Goal: Information Seeking & Learning: Learn about a topic

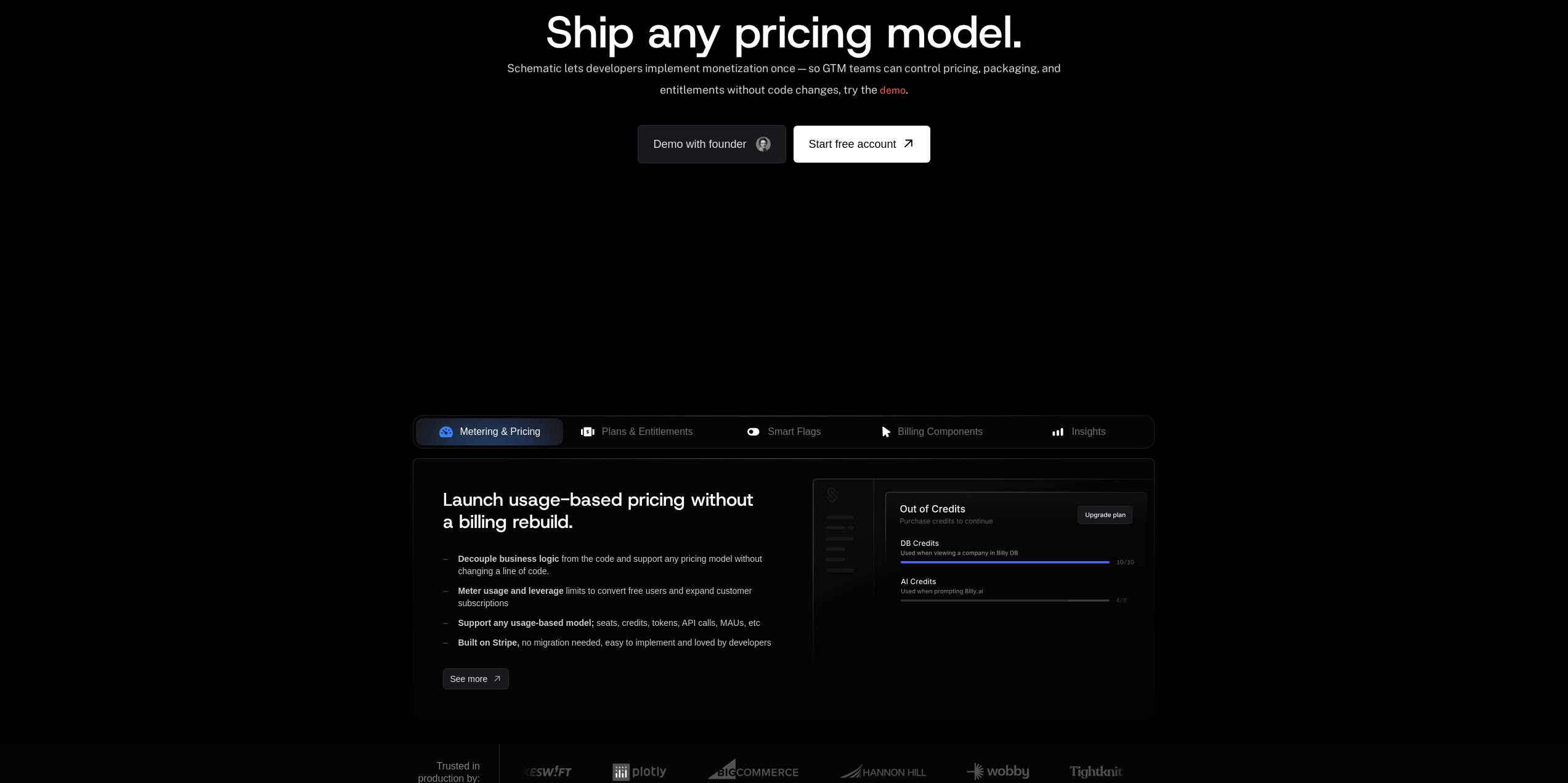
scroll to position [124, 0]
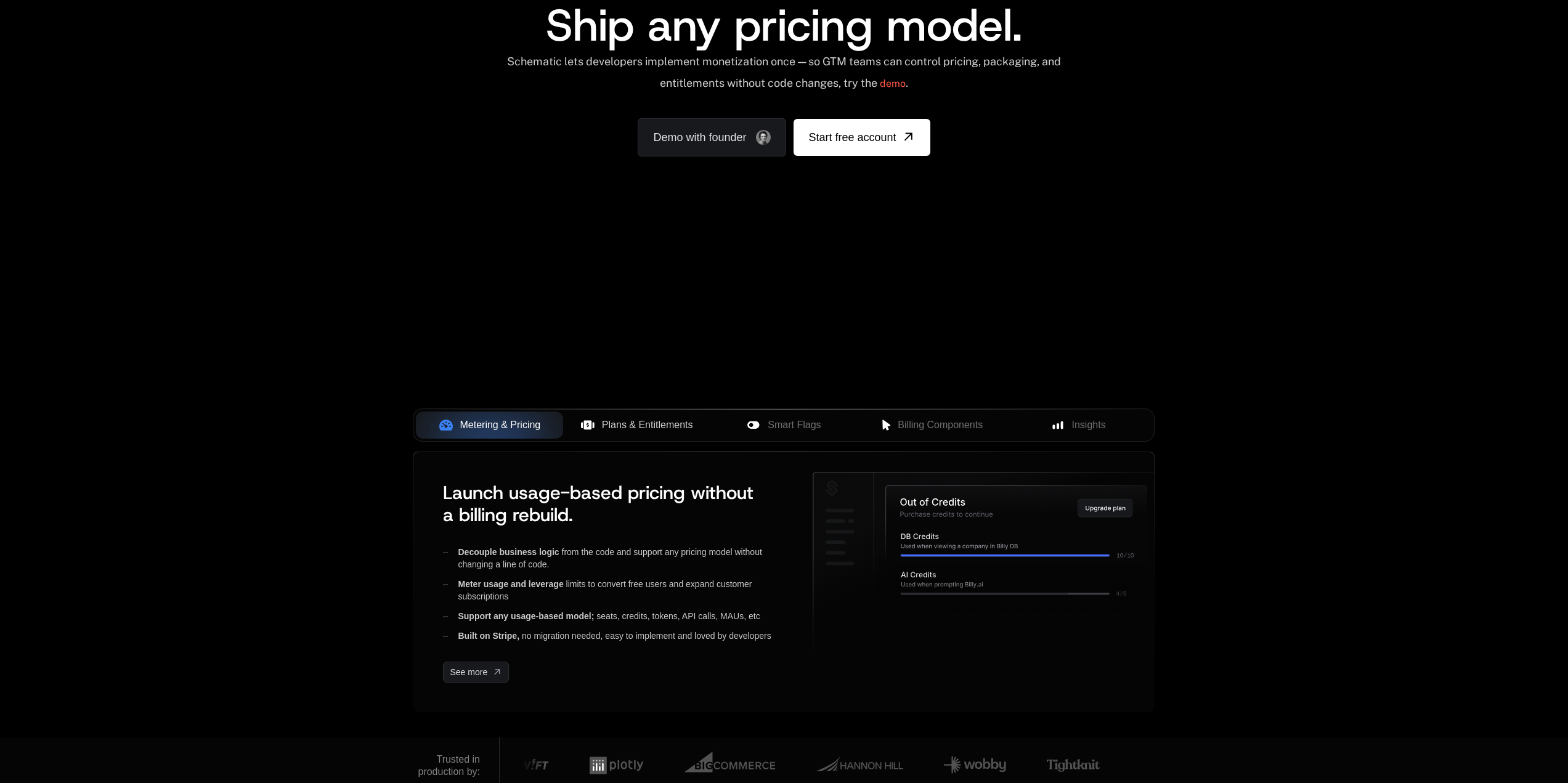
click at [606, 433] on button "Plans & Entitlements" at bounding box center [636, 425] width 147 height 27
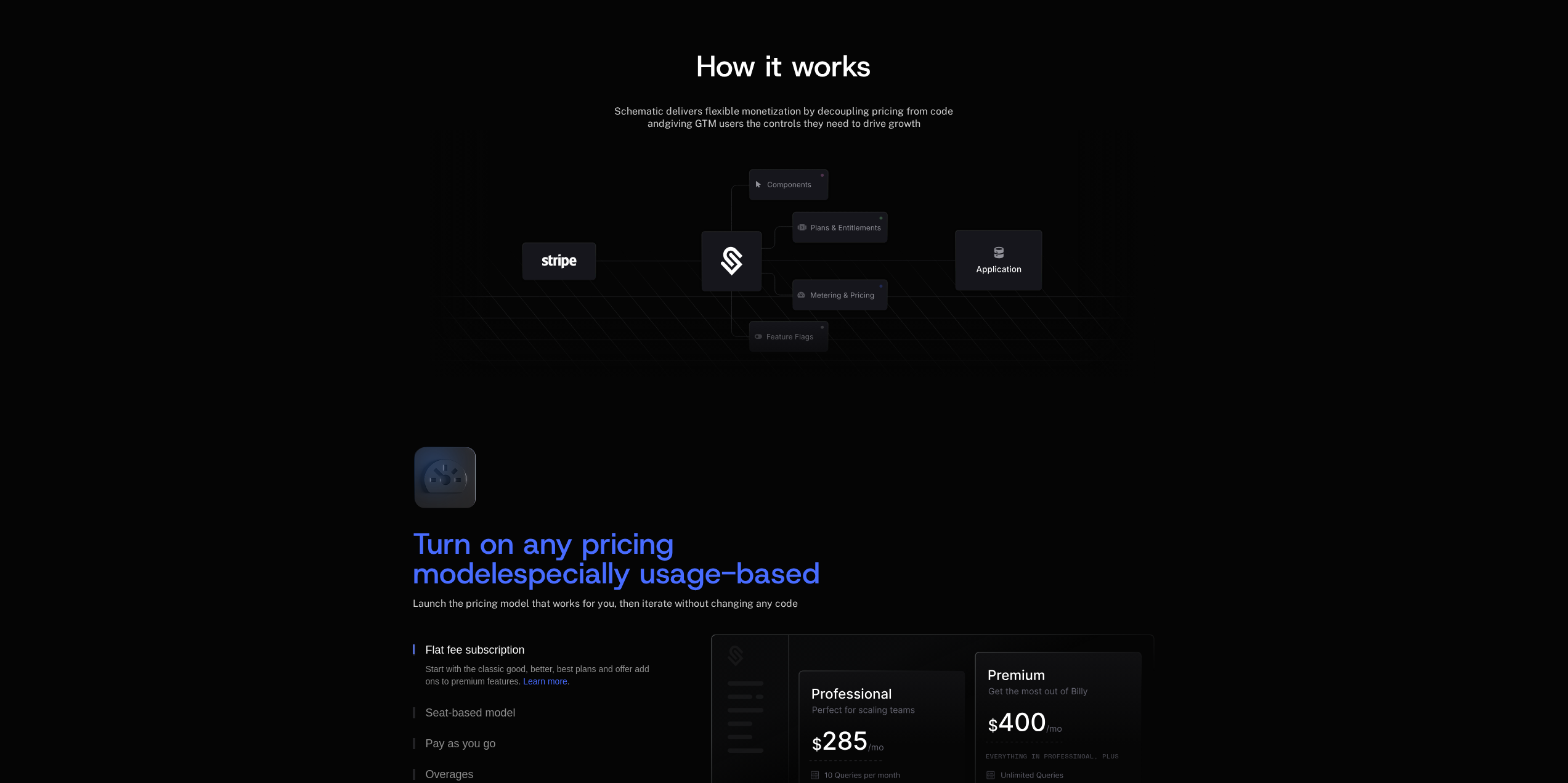
scroll to position [1356, 0]
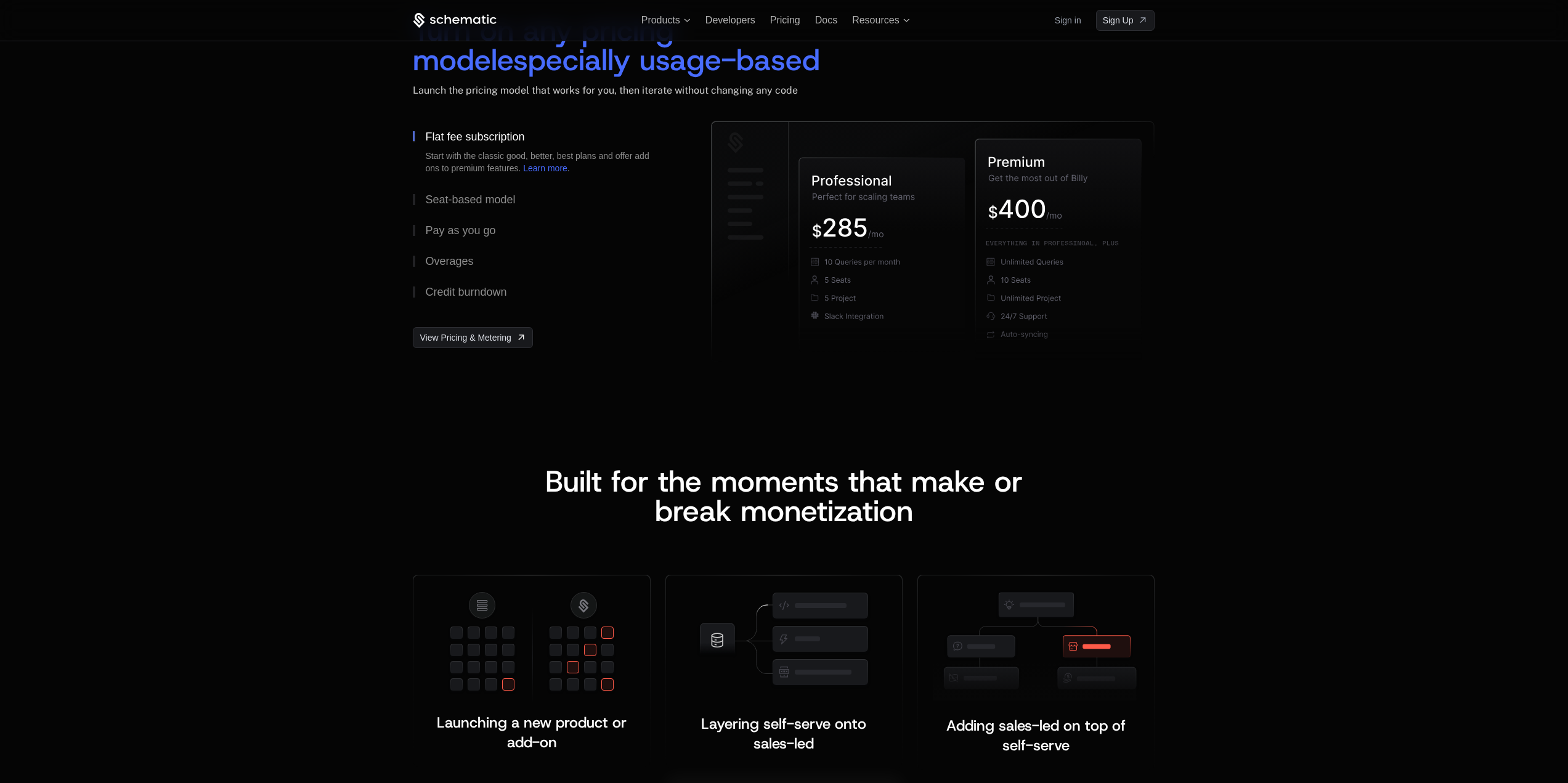
scroll to position [1664, 0]
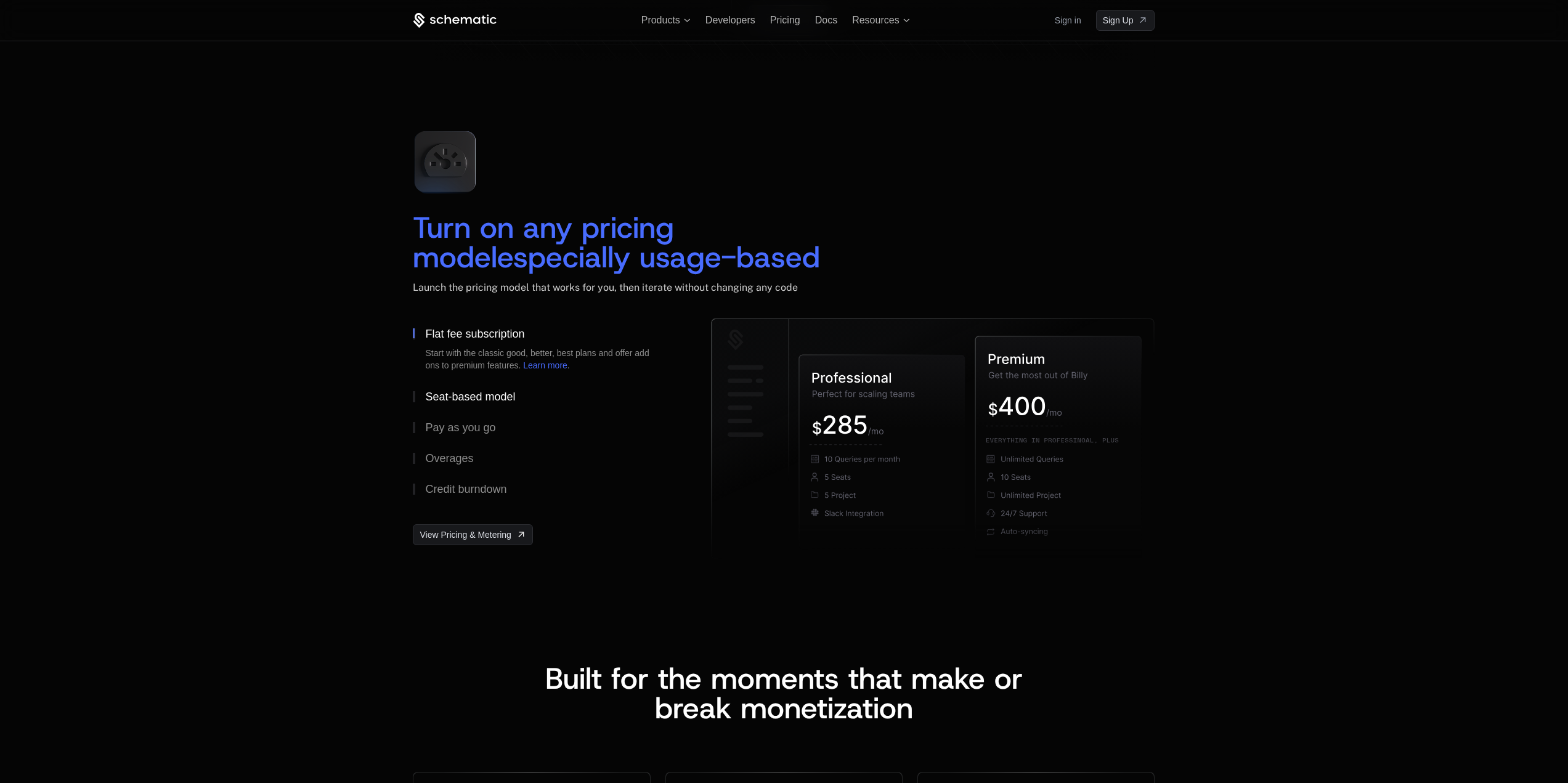
click at [488, 397] on div "Seat-based model" at bounding box center [470, 397] width 90 height 11
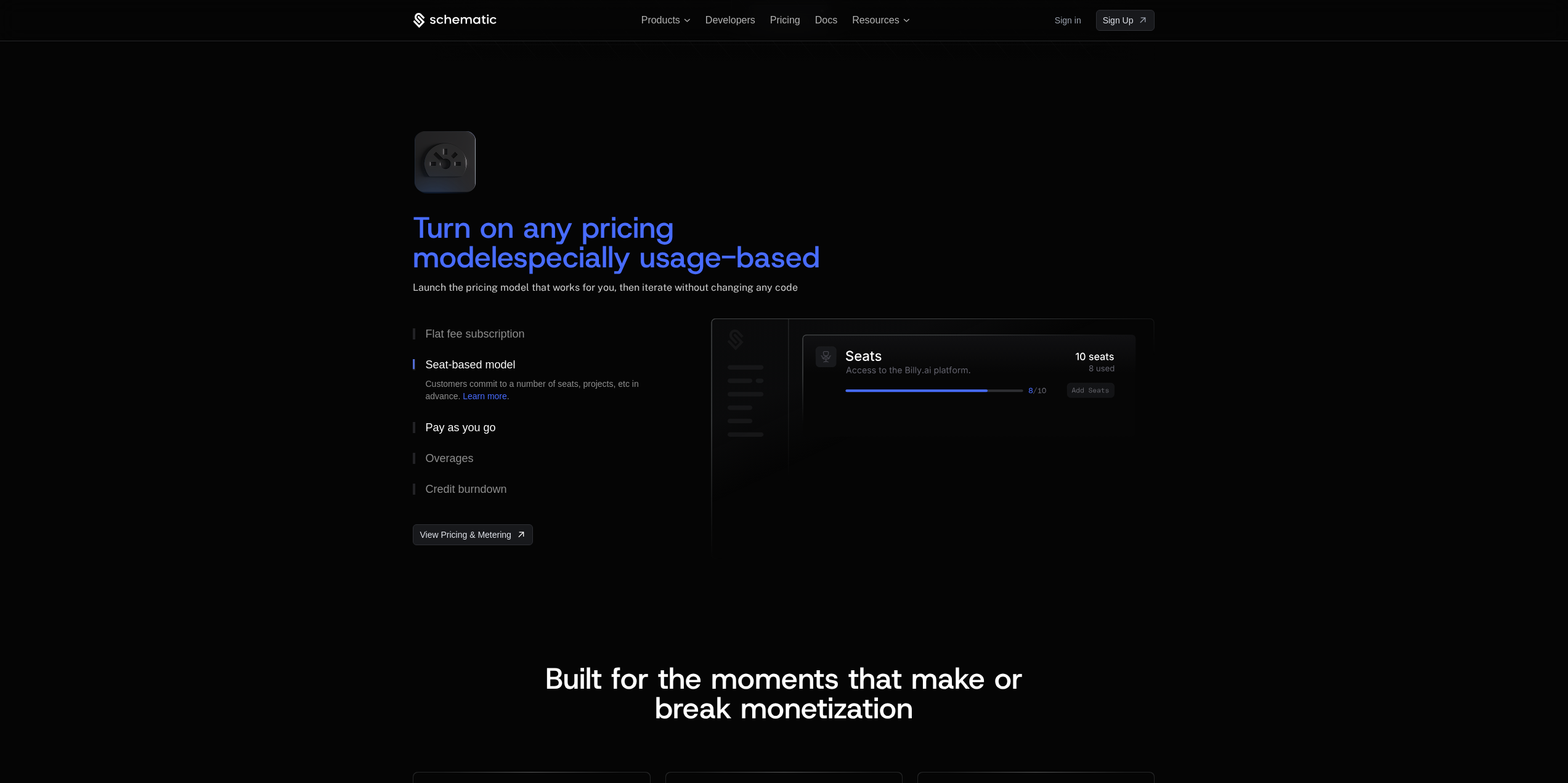
click at [463, 433] on div "Pay as you go" at bounding box center [459, 427] width 70 height 11
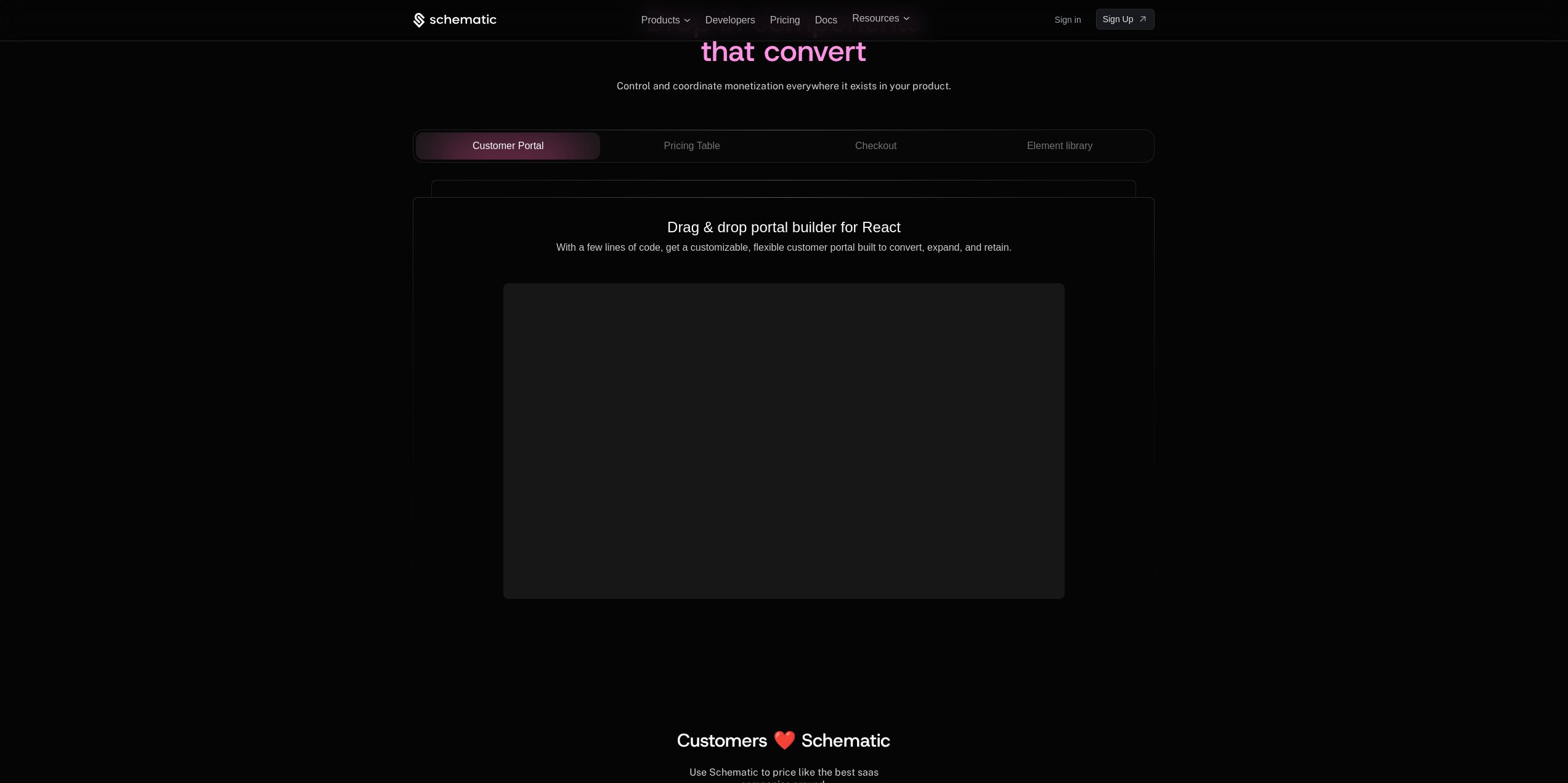
scroll to position [4252, 0]
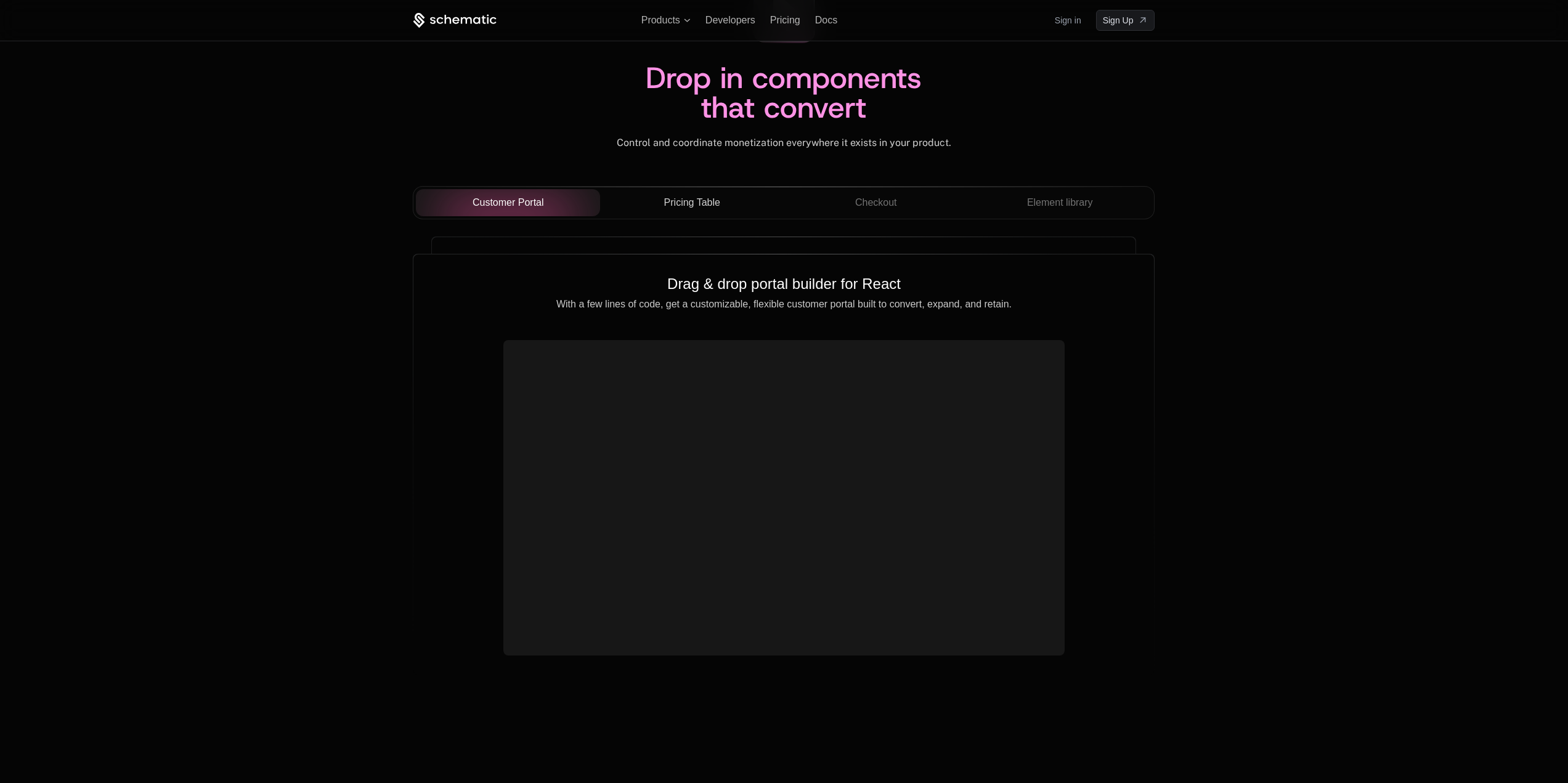
click at [690, 209] on span "Pricing Table" at bounding box center [692, 202] width 56 height 15
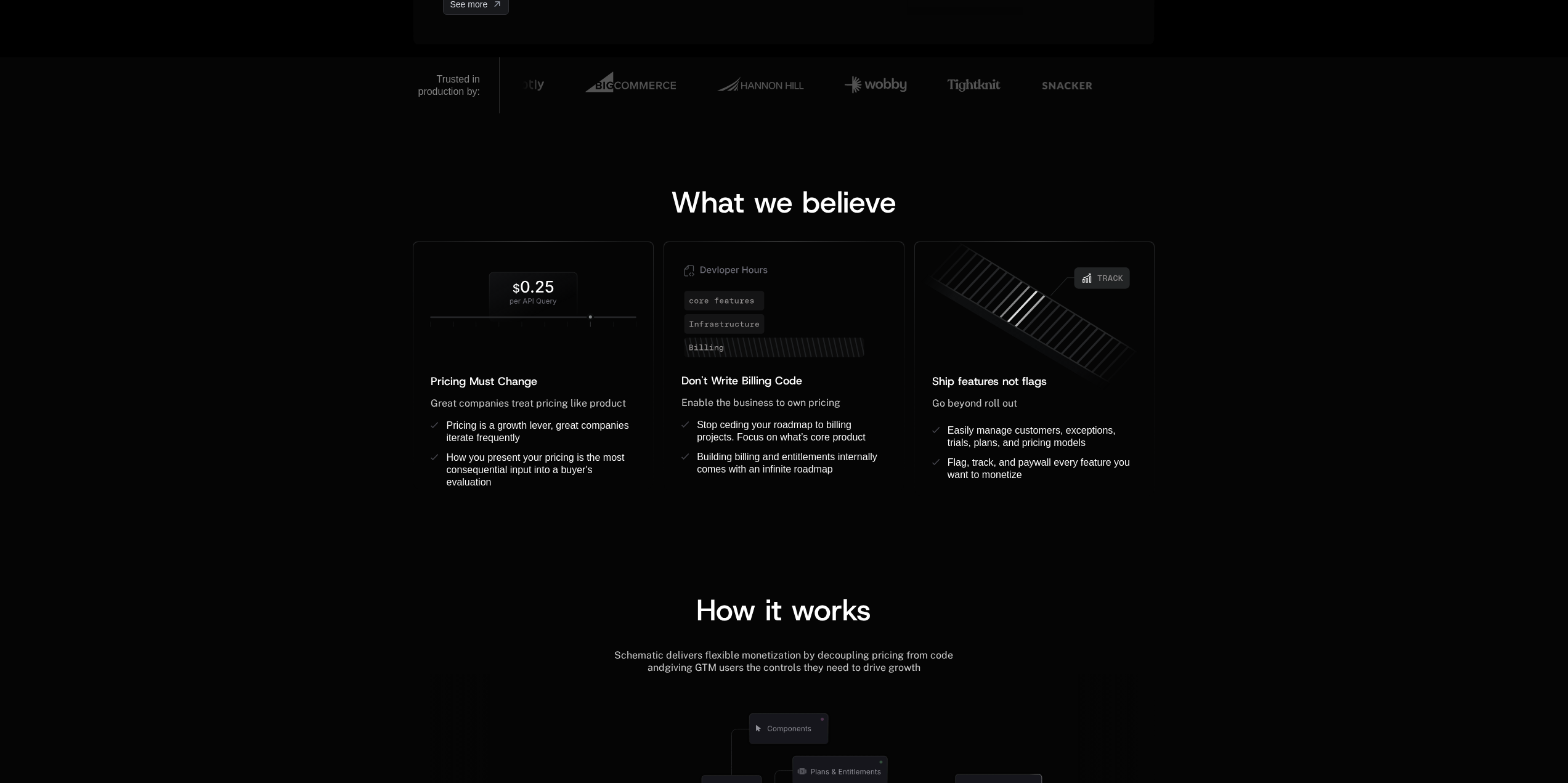
scroll to position [0, 0]
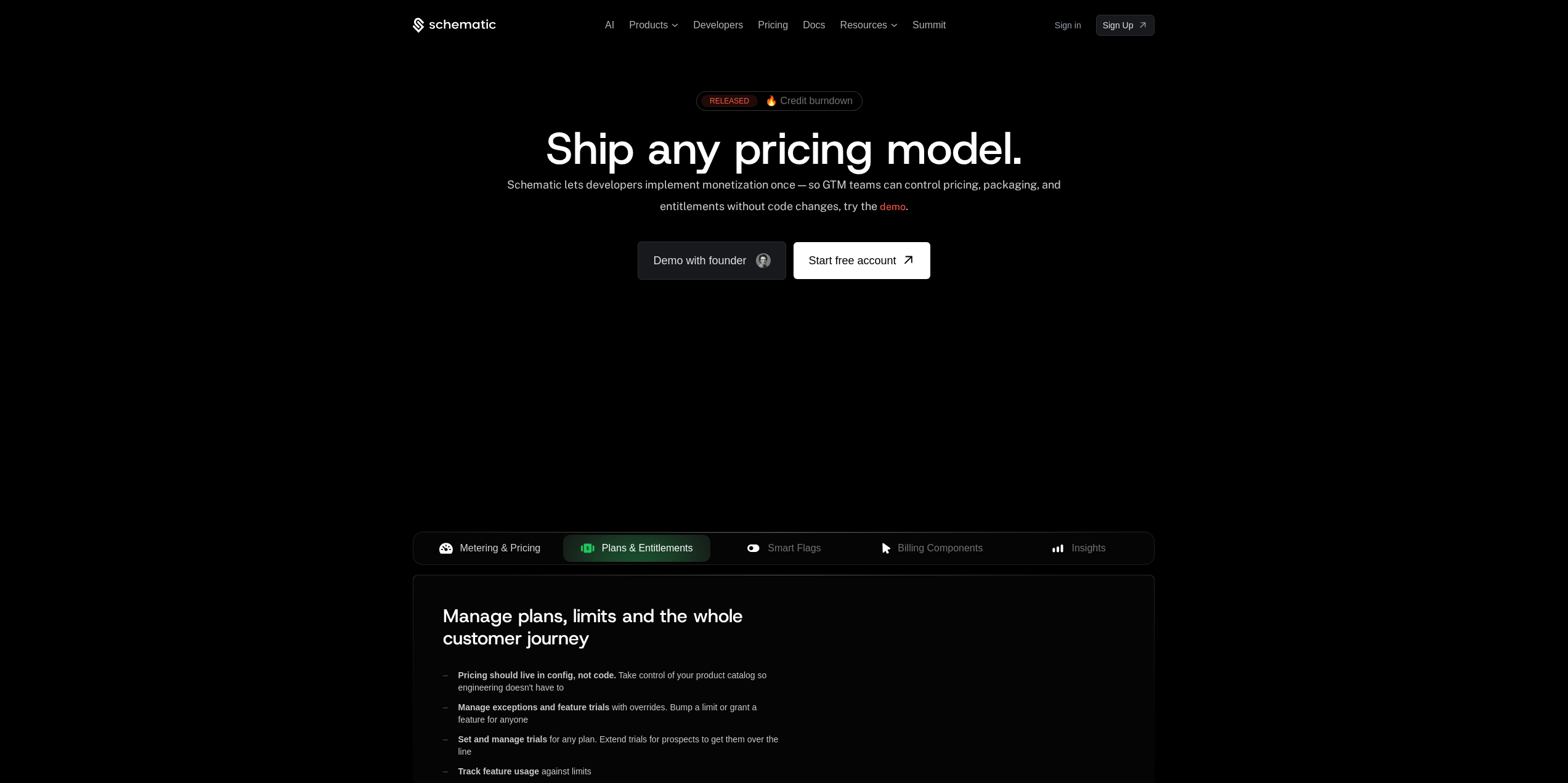
click at [478, 538] on button "Metering & Pricing" at bounding box center [489, 548] width 147 height 27
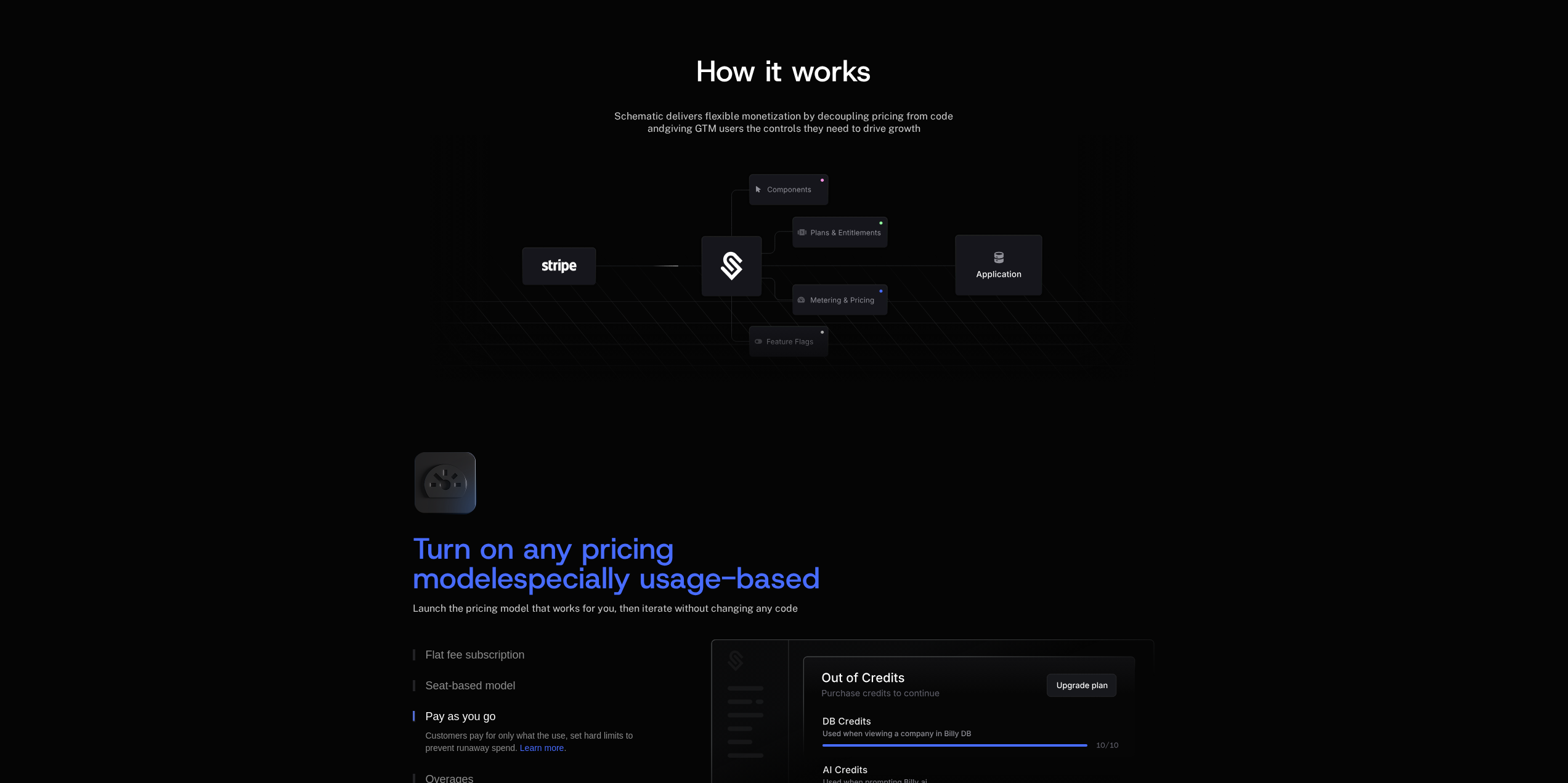
scroll to position [1541, 0]
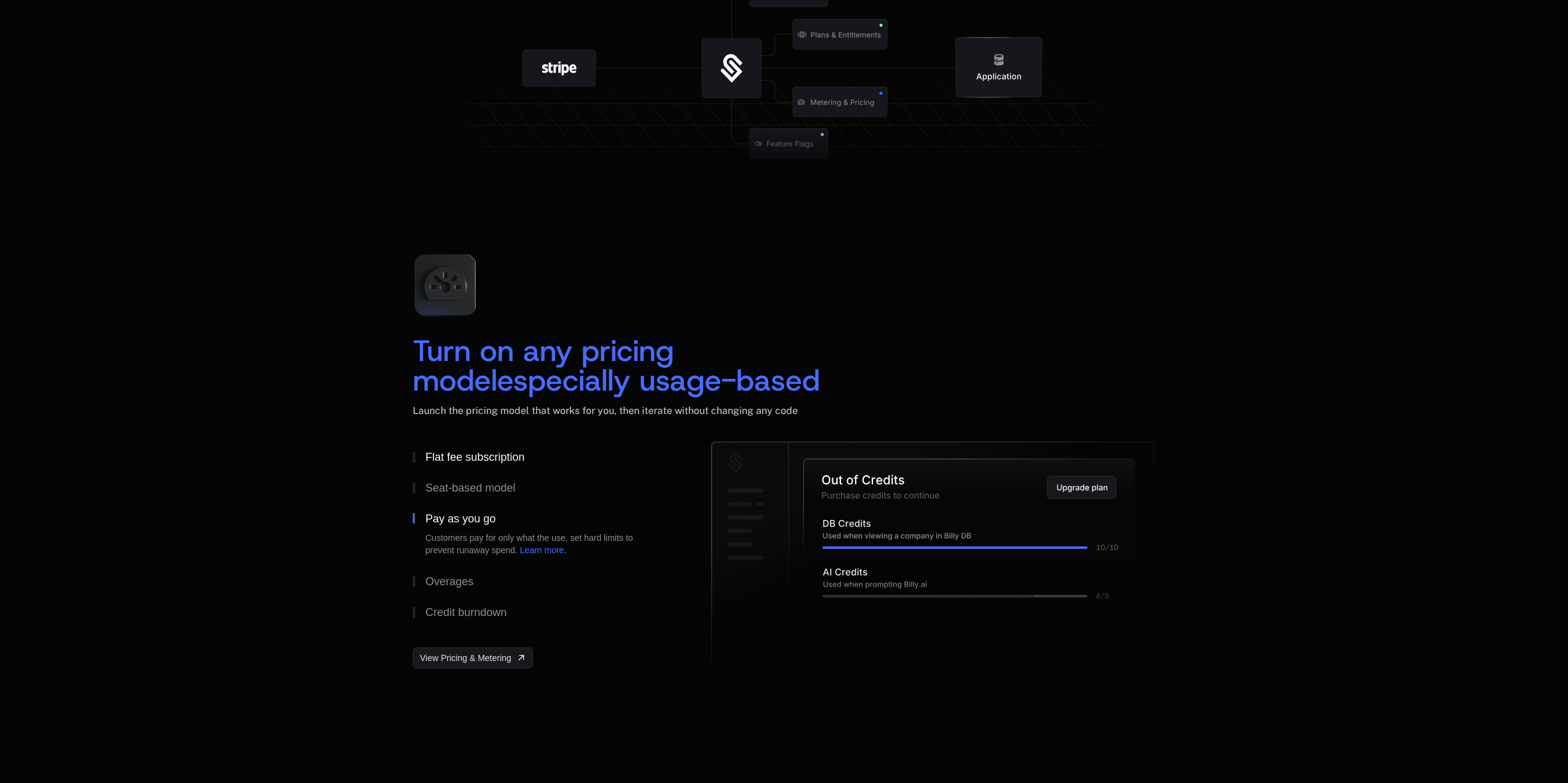
click at [498, 455] on div "Flat fee subscription" at bounding box center [474, 457] width 99 height 11
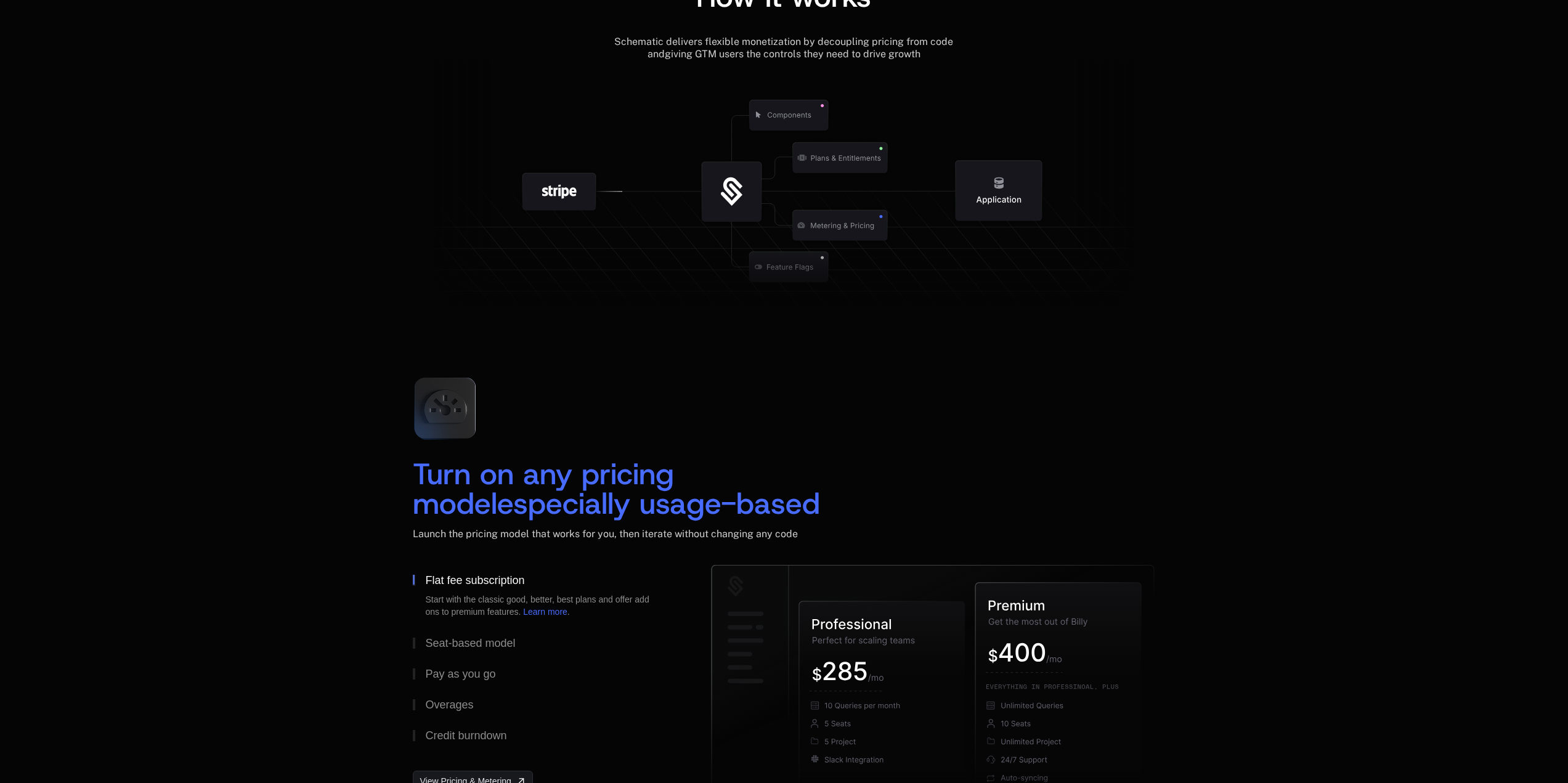
scroll to position [1479, 0]
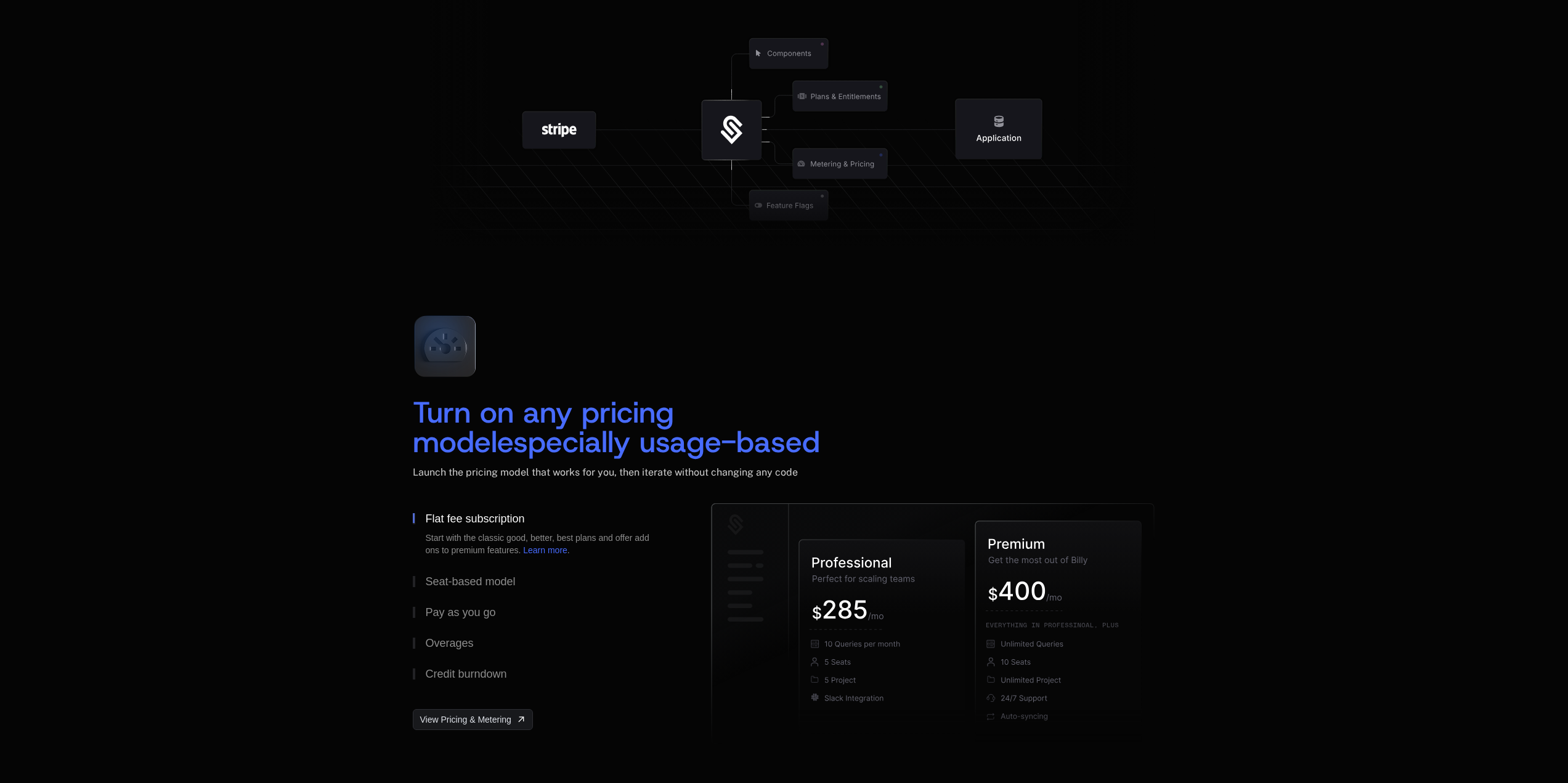
scroll to position [1479, 0]
